Goal: Task Accomplishment & Management: Check status

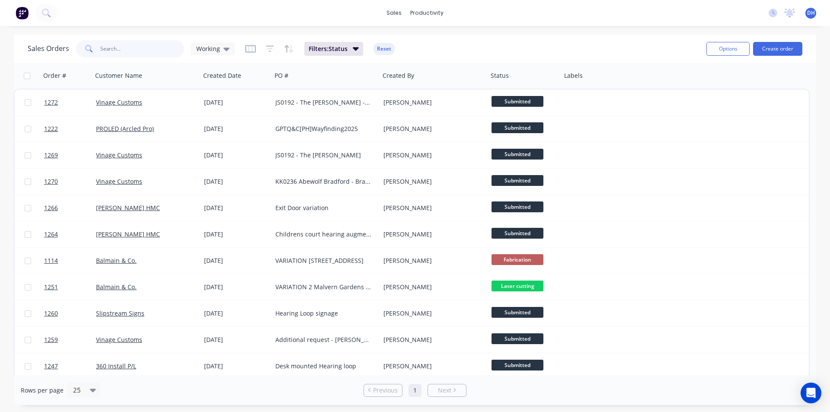
click at [128, 50] on input "text" at bounding box center [142, 48] width 84 height 17
type input "in case of fire"
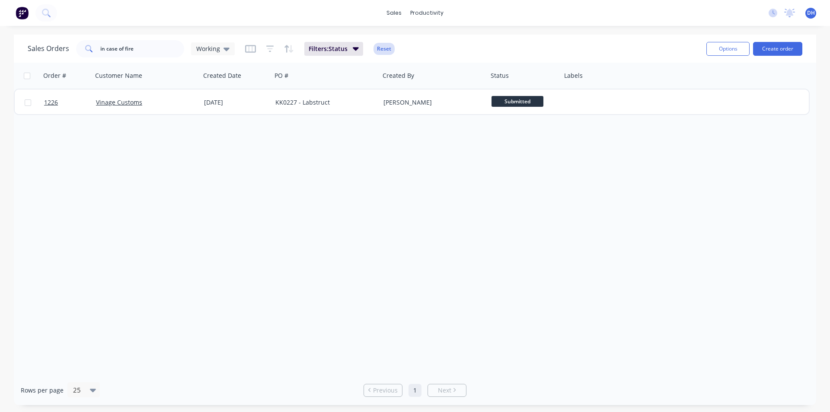
click at [380, 48] on button "Reset" at bounding box center [383, 49] width 21 height 12
click at [284, 213] on div "Order # Customer Name Created Date PO # Created By Status Labels 1226 Vinage Cu…" at bounding box center [415, 219] width 802 height 312
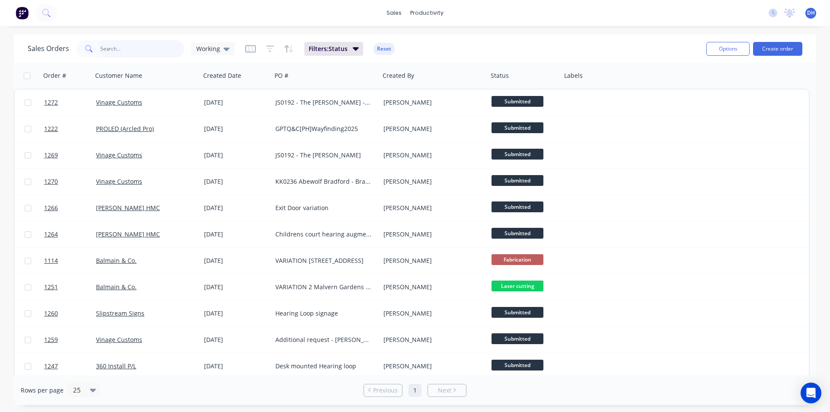
click at [130, 54] on input "text" at bounding box center [142, 48] width 84 height 17
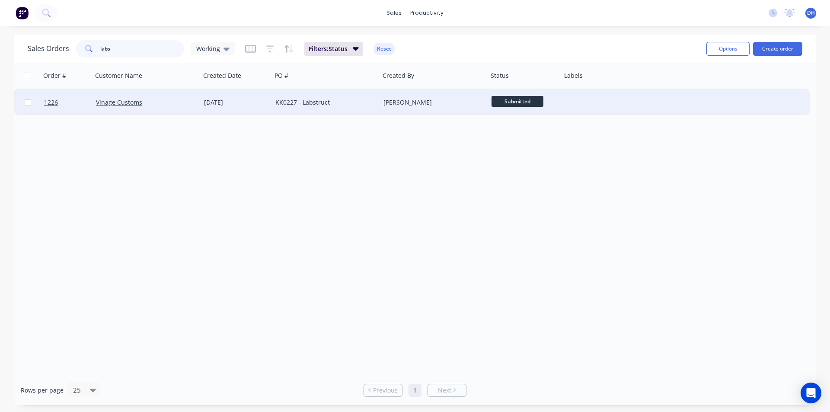
type input "labs"
click at [211, 101] on div "[DATE]" at bounding box center [236, 102] width 64 height 9
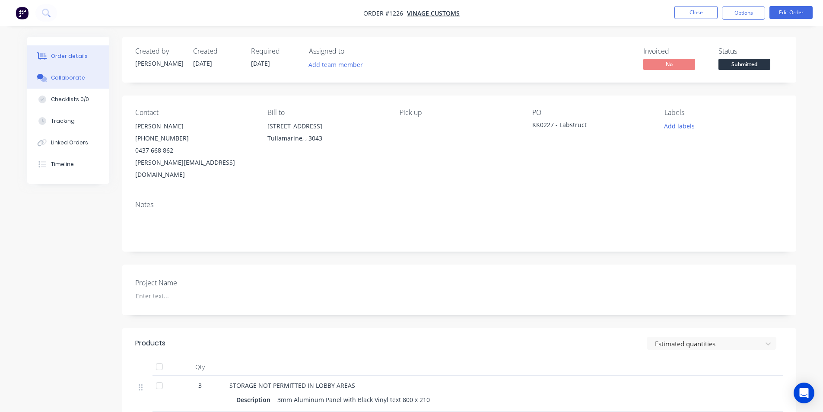
click at [86, 81] on button "Collaborate" at bounding box center [68, 78] width 82 height 22
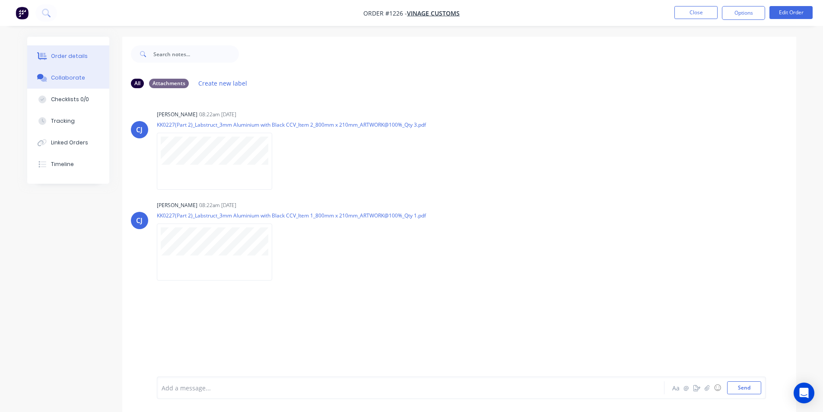
click at [82, 51] on button "Order details" at bounding box center [68, 56] width 82 height 22
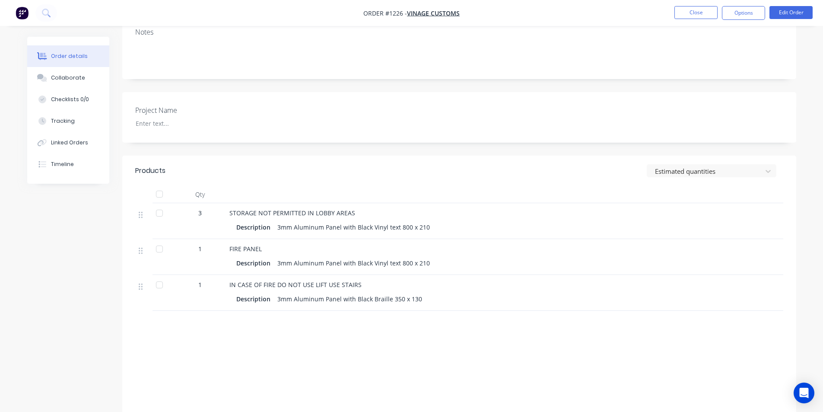
scroll to position [173, 0]
drag, startPoint x: 226, startPoint y: 274, endPoint x: 358, endPoint y: 276, distance: 131.4
click at [358, 276] on div "IN CASE OF FIRE DO NOT USE LIFT USE STAIRS Description 3mm Aluminum Panel with …" at bounding box center [399, 292] width 346 height 36
click at [317, 280] on span "IN CASE OF FIRE DO NOT USE LIFT USE STAIRS" at bounding box center [295, 284] width 132 height 8
click at [347, 155] on header "Products Estimated quantities" at bounding box center [459, 170] width 674 height 30
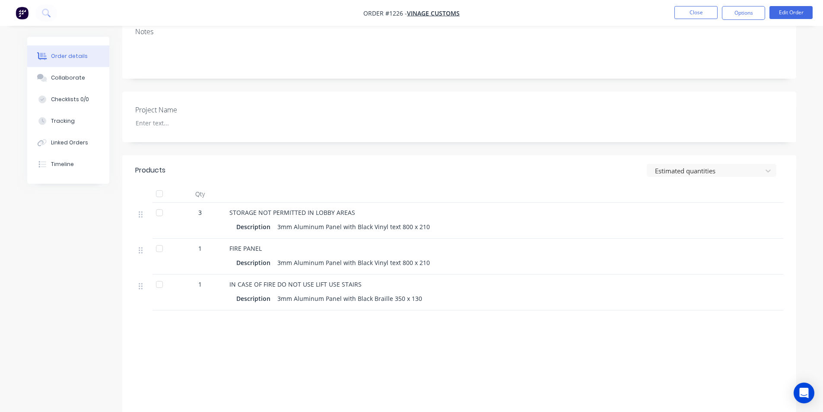
click at [22, 14] on img "button" at bounding box center [22, 12] width 13 height 13
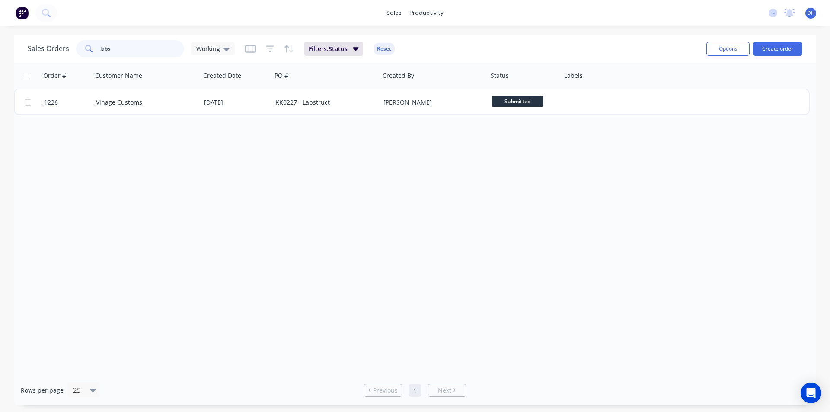
drag, startPoint x: 150, startPoint y: 45, endPoint x: 0, endPoint y: 9, distance: 154.2
click at [0, 9] on div "sales productivity sales Sales Orders Customers Price Level Manager productivit…" at bounding box center [415, 206] width 830 height 412
type input "360"
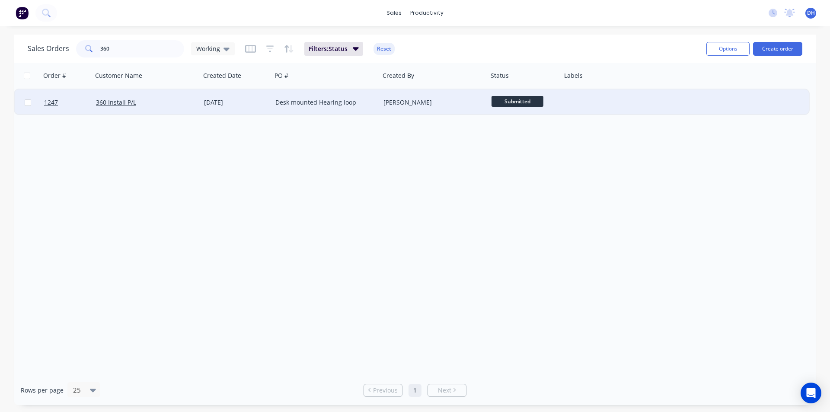
click at [329, 103] on div "Desk mounted Hearing loop" at bounding box center [323, 102] width 96 height 9
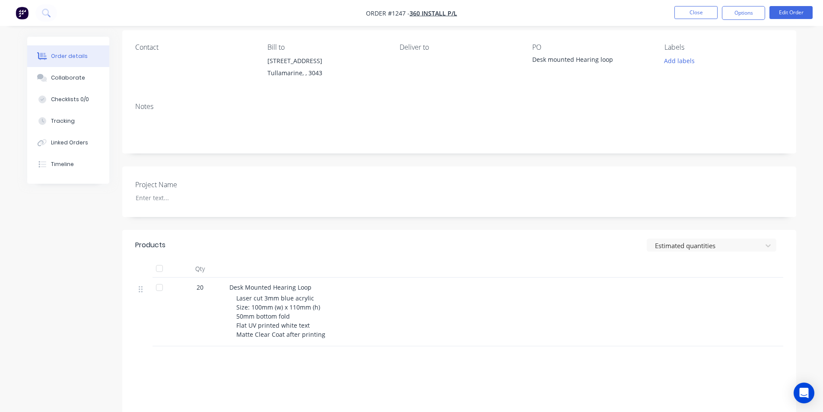
scroll to position [153, 0]
